Goal: Task Accomplishment & Management: Manage account settings

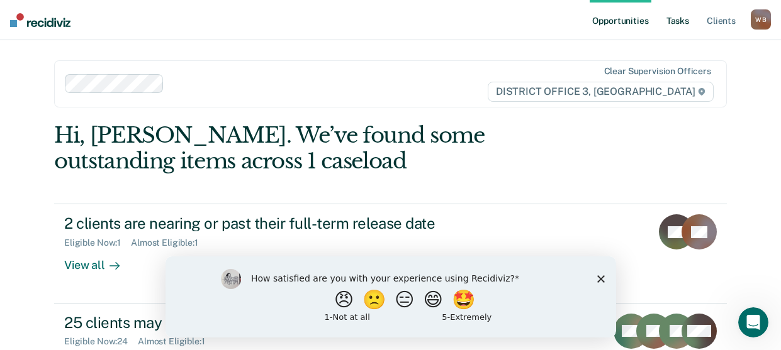
click at [673, 19] on link "Tasks" at bounding box center [678, 20] width 28 height 40
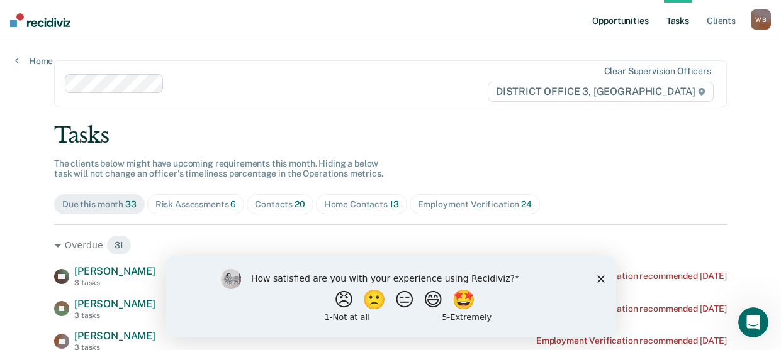
click at [620, 24] on link "Opportunities" at bounding box center [620, 20] width 61 height 40
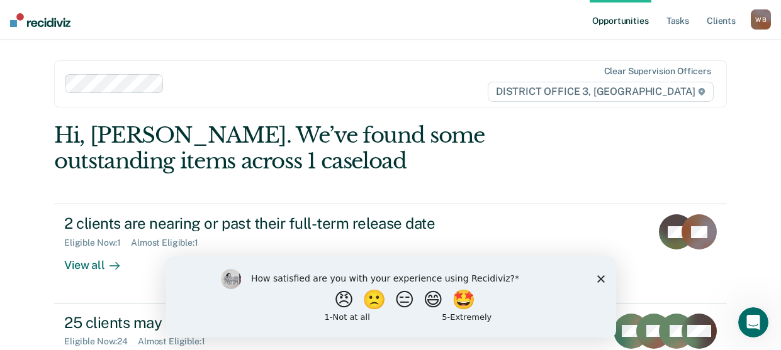
click at [595, 269] on div "How satisfied are you with your experience using Recidiviz? 😠 🙁 😑 😄 🤩 1 - Not a…" at bounding box center [390, 296] width 450 height 81
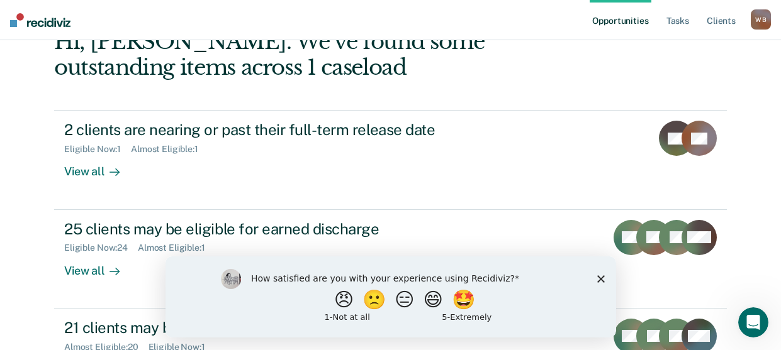
scroll to position [126, 0]
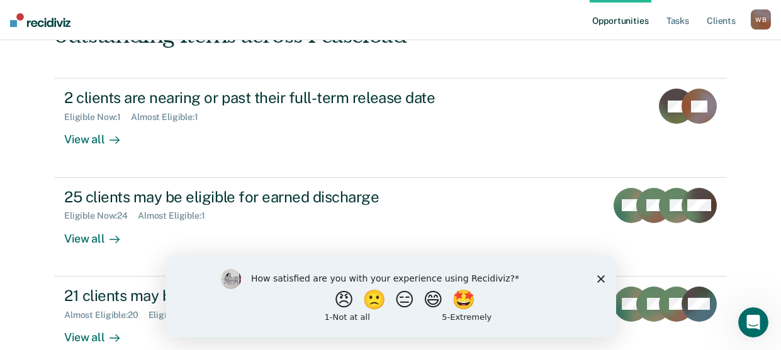
click at [600, 277] on icon "Close survey" at bounding box center [600, 279] width 8 height 8
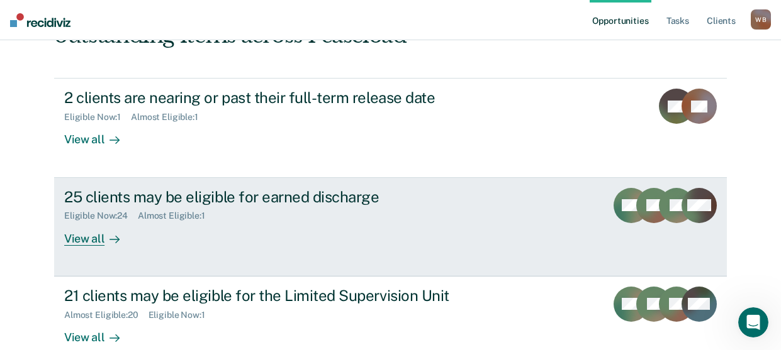
click at [187, 194] on div "25 clients may be eligible for earned discharge" at bounding box center [285, 197] width 442 height 18
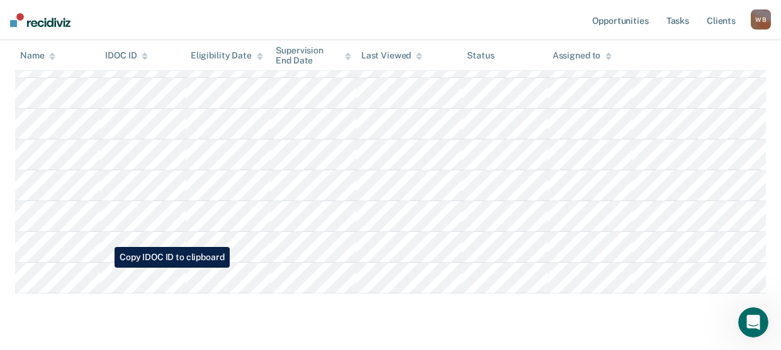
scroll to position [695, 0]
